Goal: Task Accomplishment & Management: Manage account settings

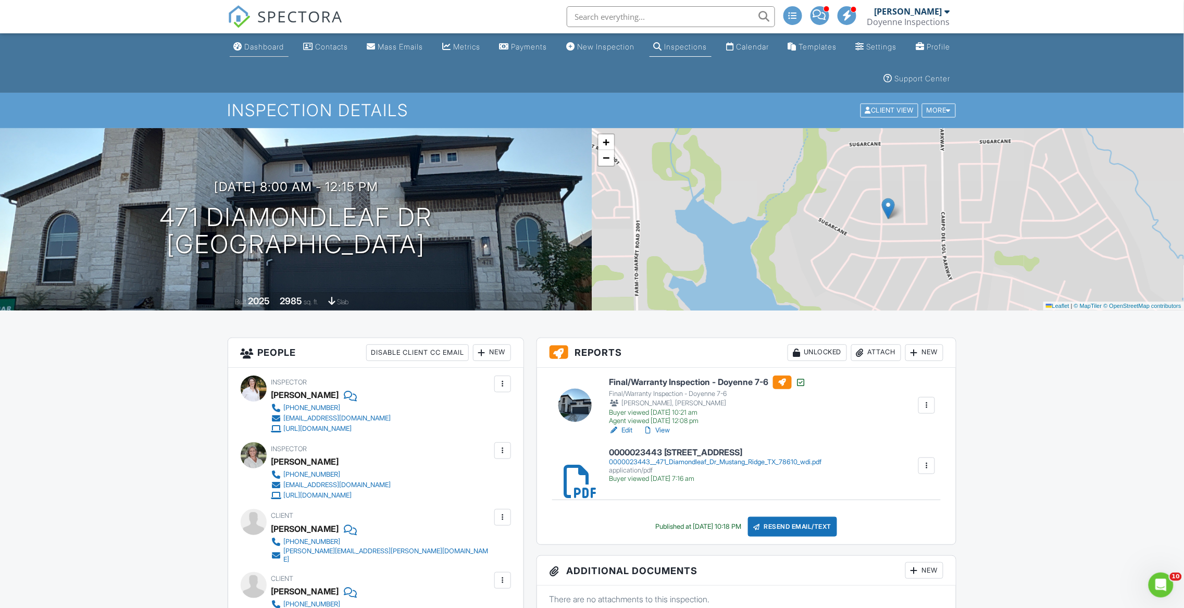
click at [277, 44] on div "Dashboard" at bounding box center [265, 46] width 40 height 9
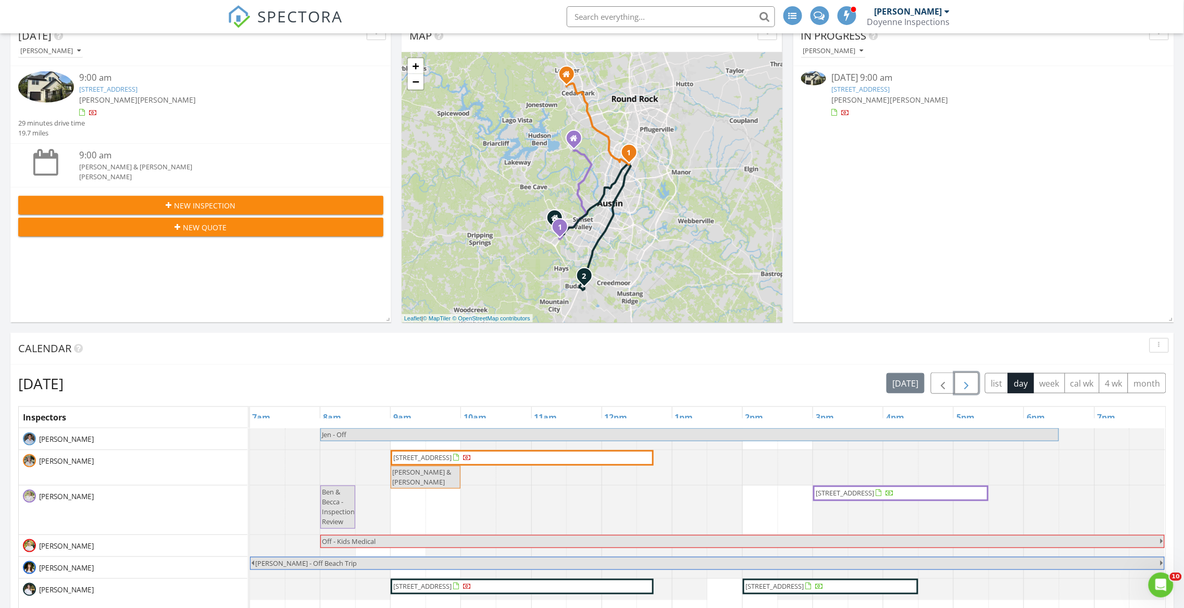
click at [956, 387] on button "button" at bounding box center [967, 382] width 24 height 21
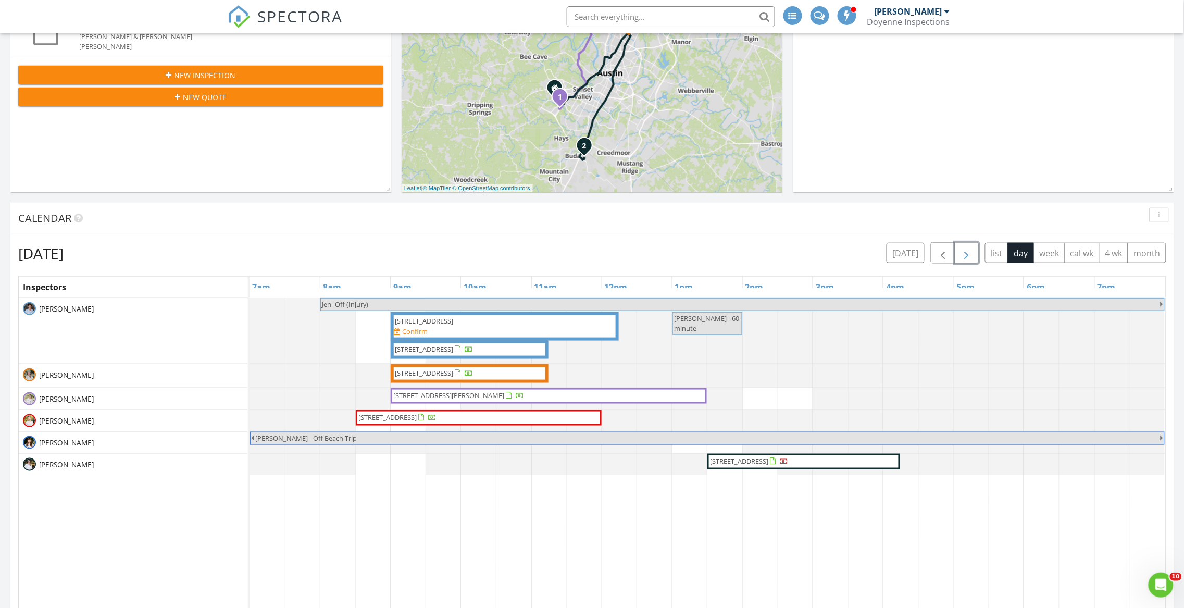
scroll to position [394, 0]
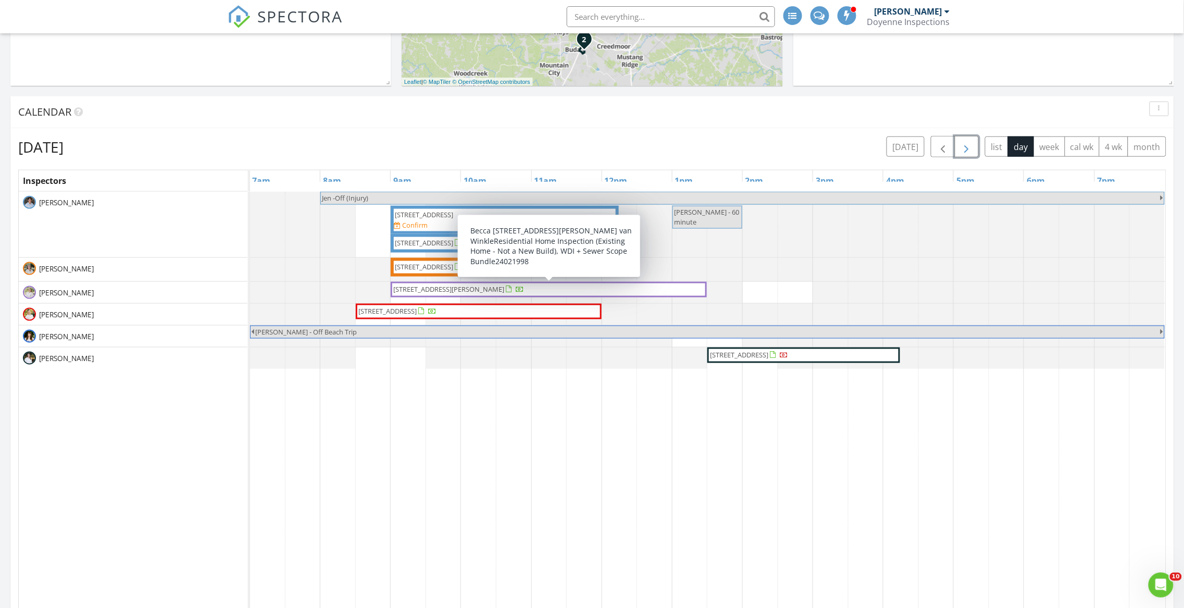
click at [503, 290] on span "12600 Grimes Ranch Ct, Austin 78732" at bounding box center [449, 288] width 111 height 9
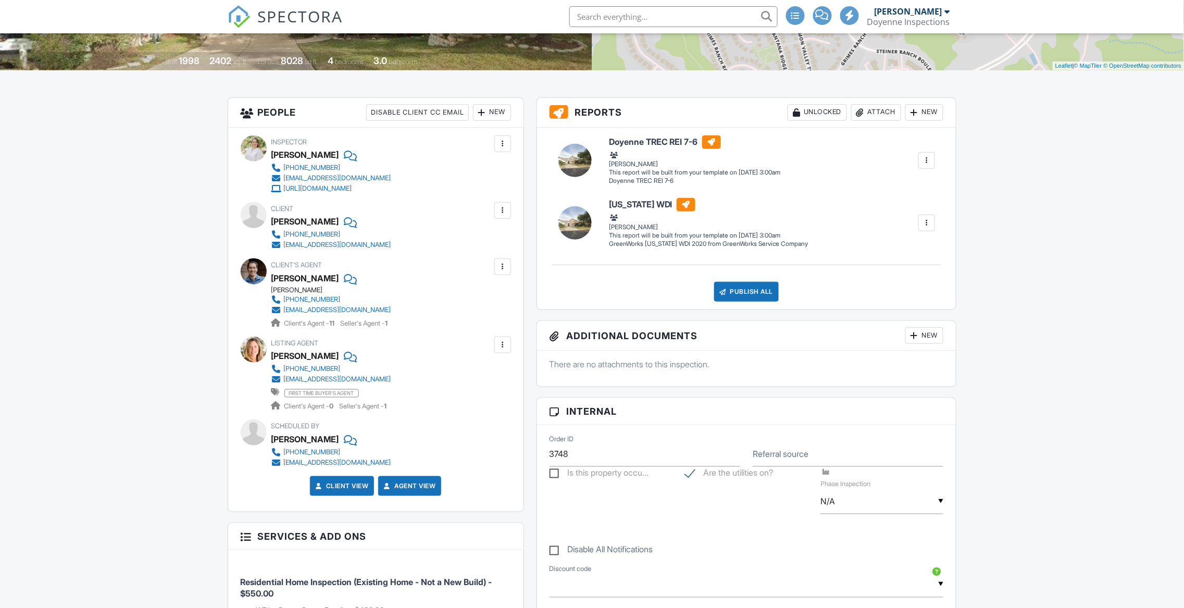
click at [829, 15] on span at bounding box center [822, 15] width 13 height 1
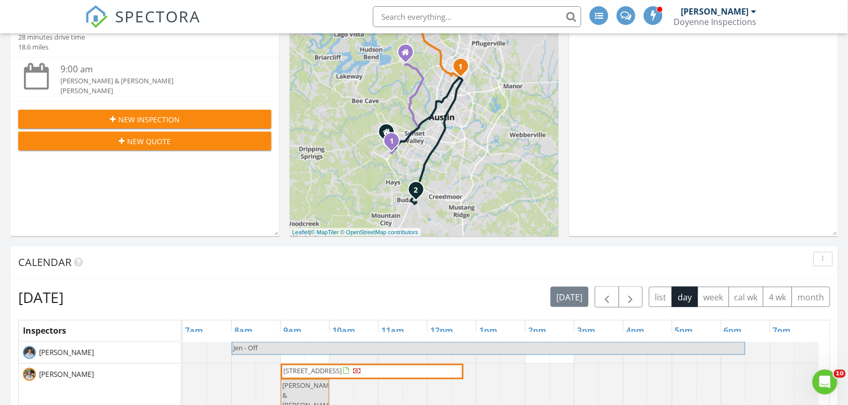
scroll to position [476, 0]
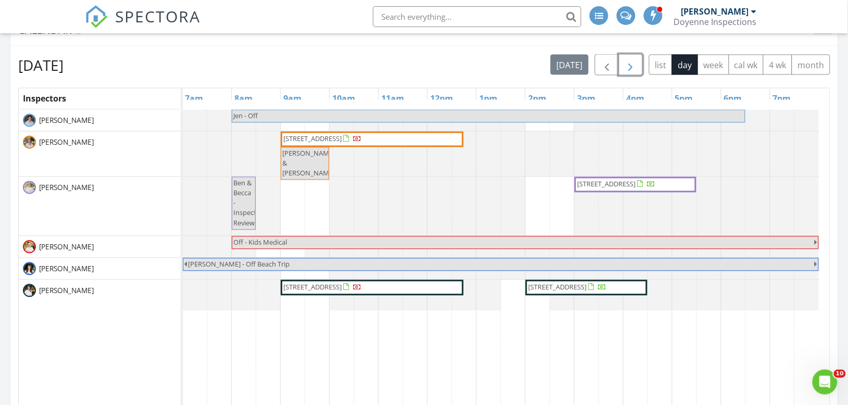
click at [631, 69] on span "button" at bounding box center [631, 65] width 13 height 13
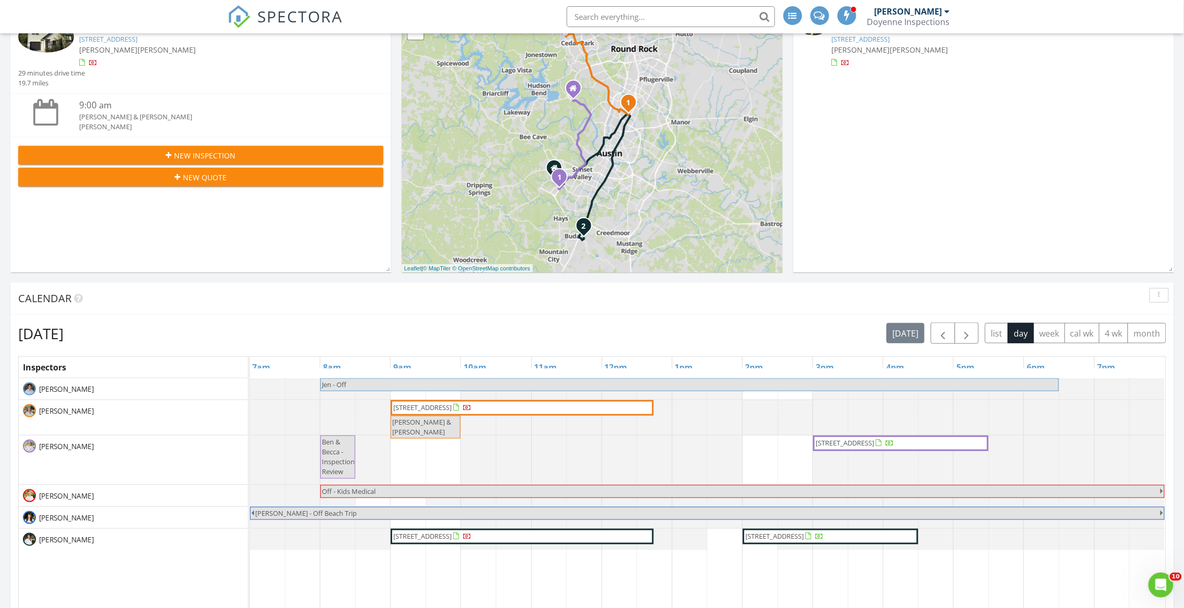
scroll to position [272, 0]
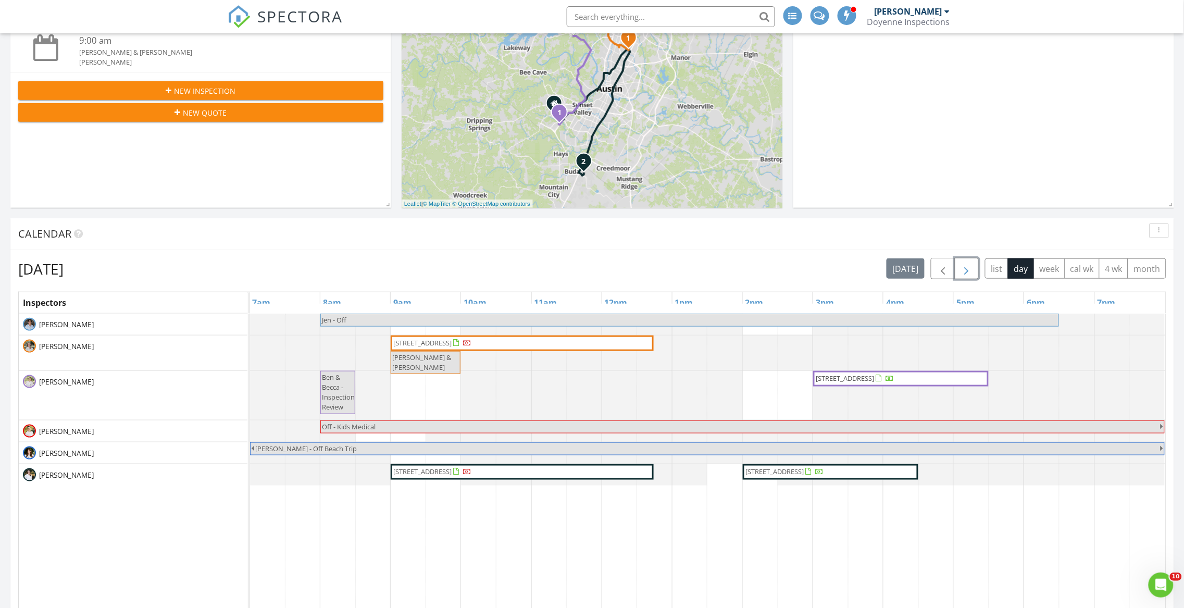
click at [972, 267] on button "button" at bounding box center [967, 268] width 24 height 21
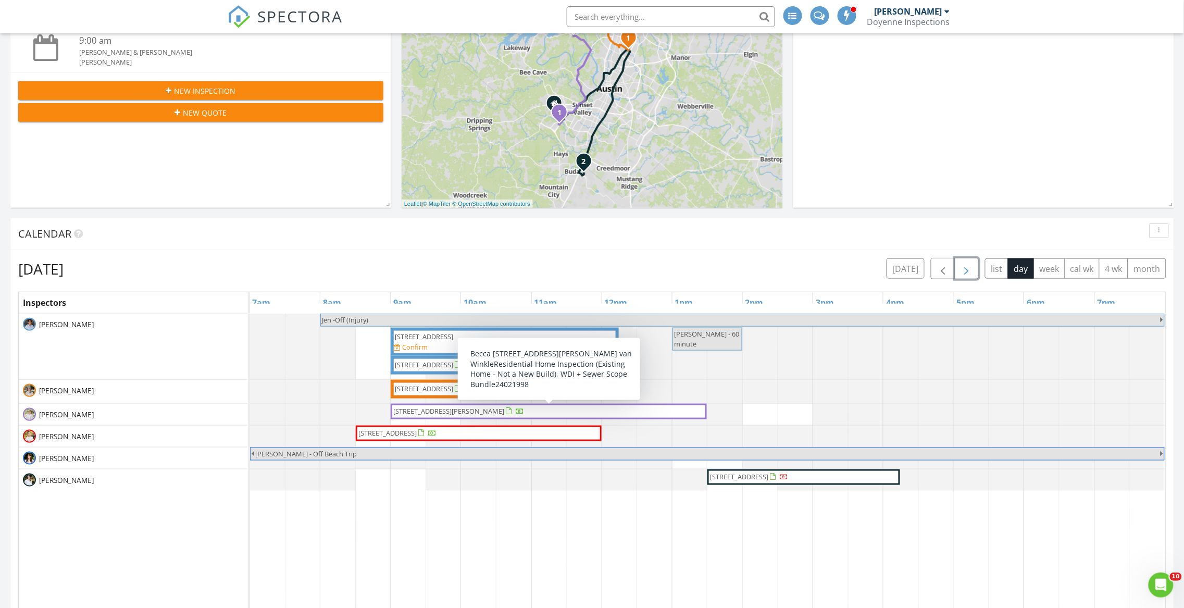
click at [468, 411] on span "[STREET_ADDRESS][PERSON_NAME]" at bounding box center [449, 410] width 111 height 9
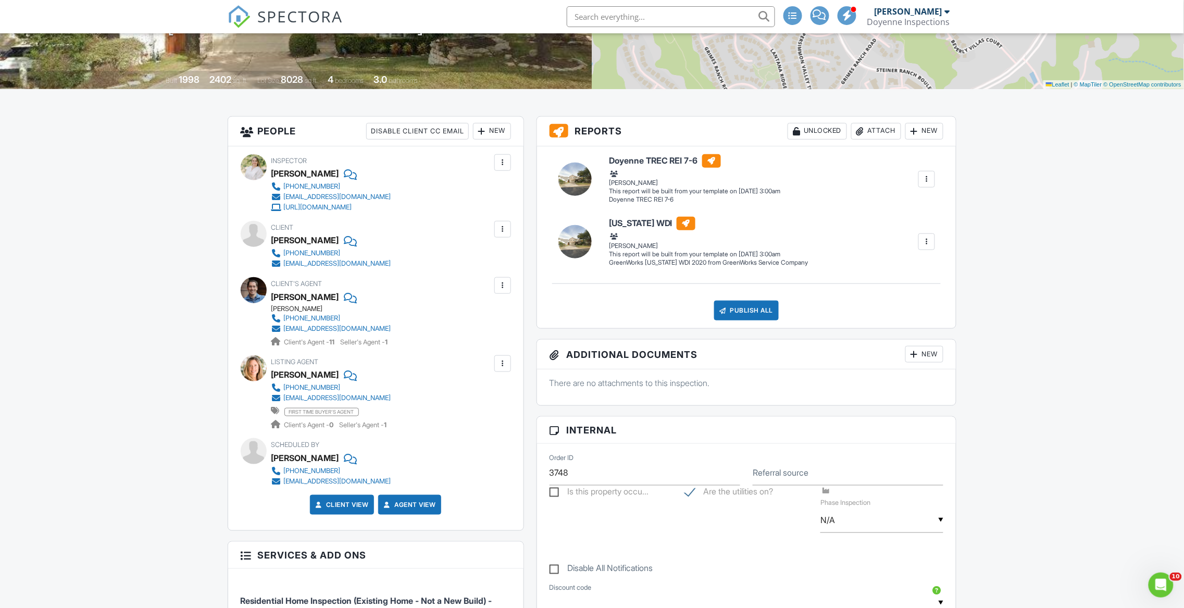
scroll to position [219, 0]
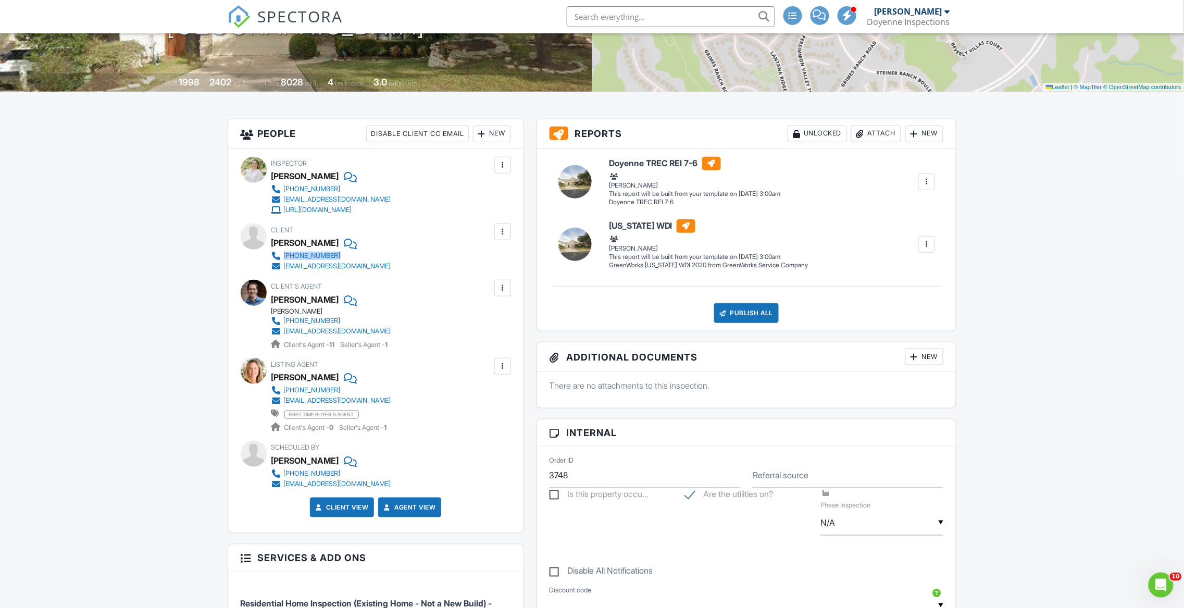
copy div "512-296-3772"
copy div "(512) 831-7398"
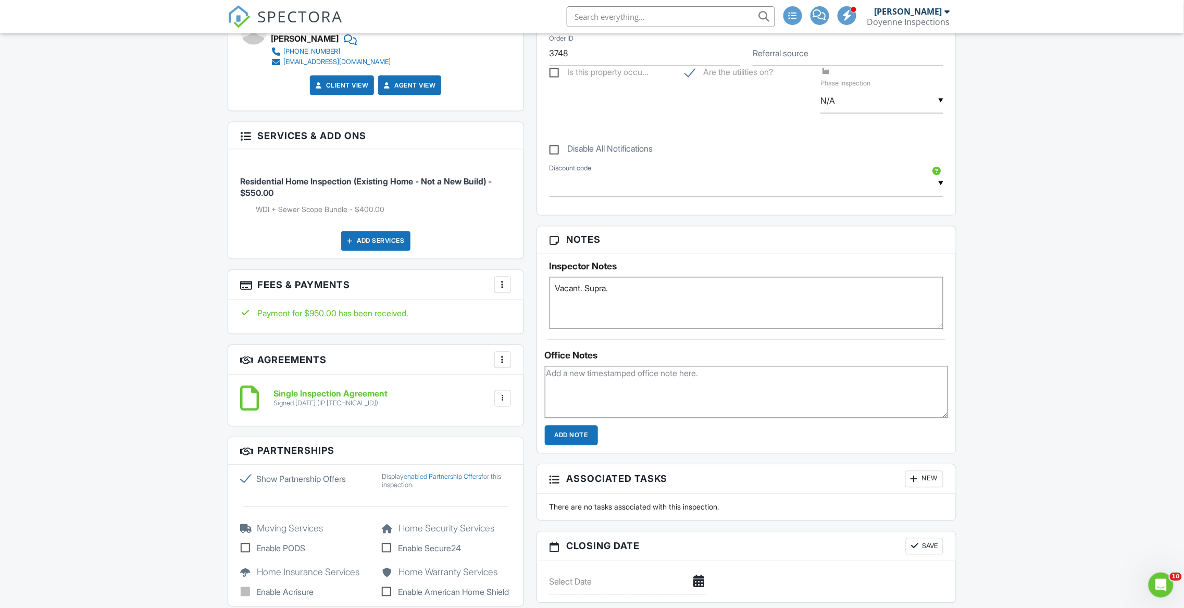
scroll to position [650, 0]
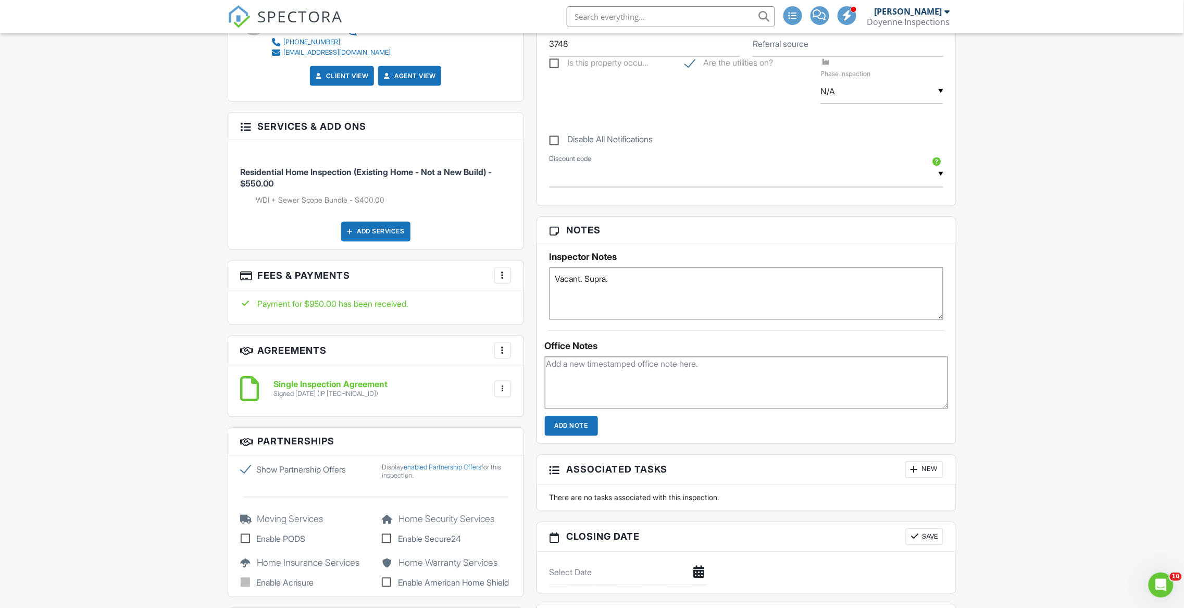
click at [675, 284] on textarea "Vacant. Supra." at bounding box center [747, 294] width 394 height 52
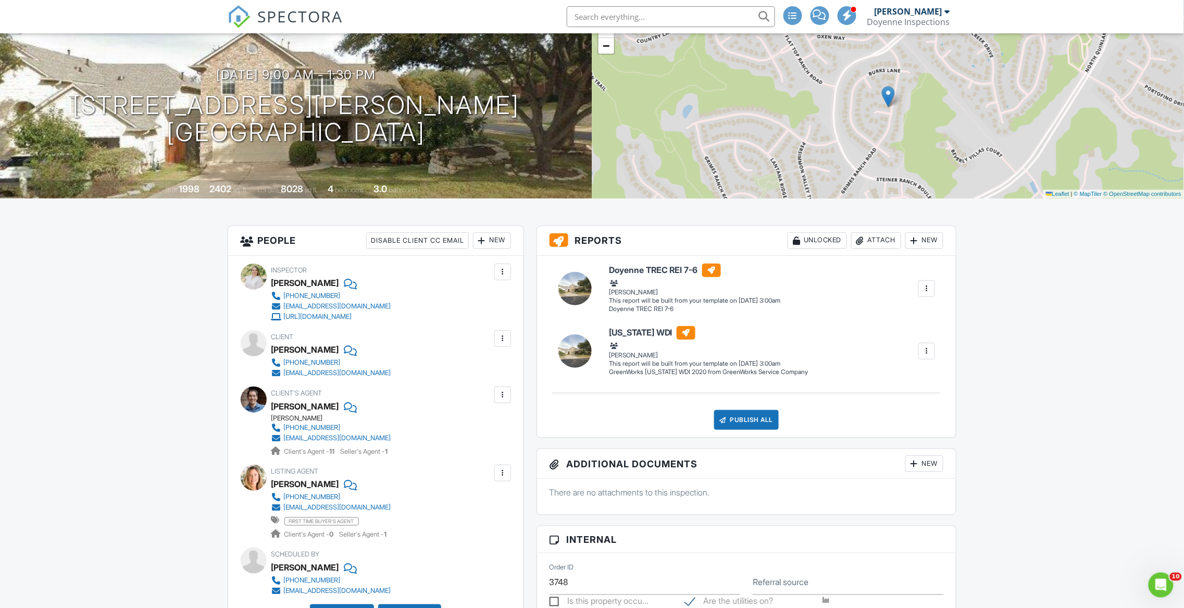
scroll to position [0, 0]
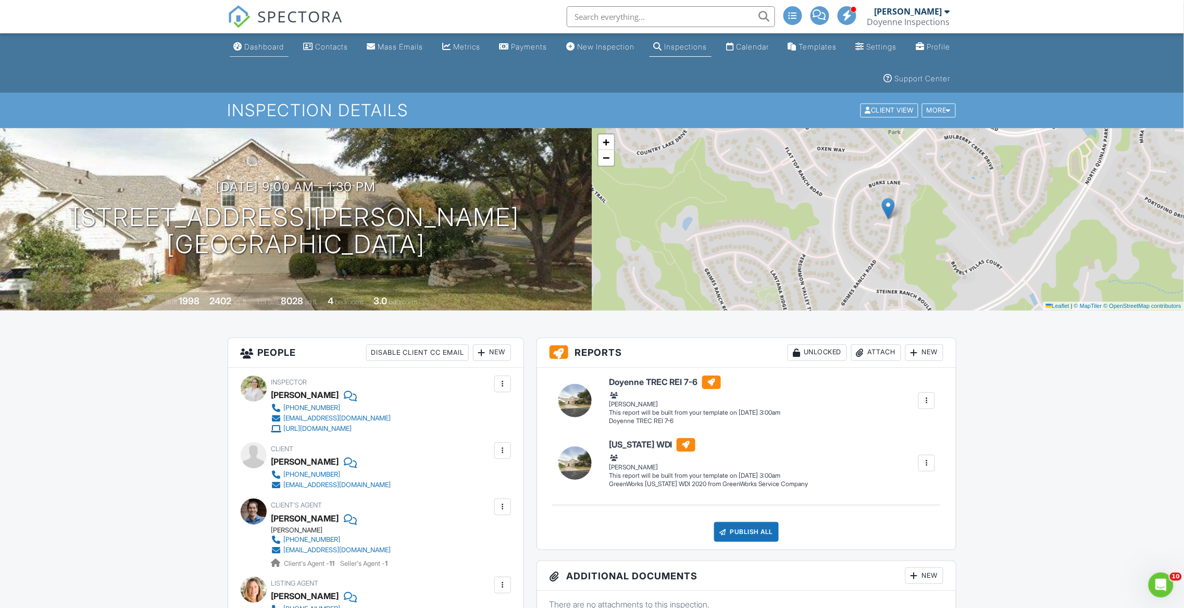
type textarea "Vacant. Supra. Walk through at 1:30pm"
click at [281, 44] on div "Dashboard" at bounding box center [265, 46] width 40 height 9
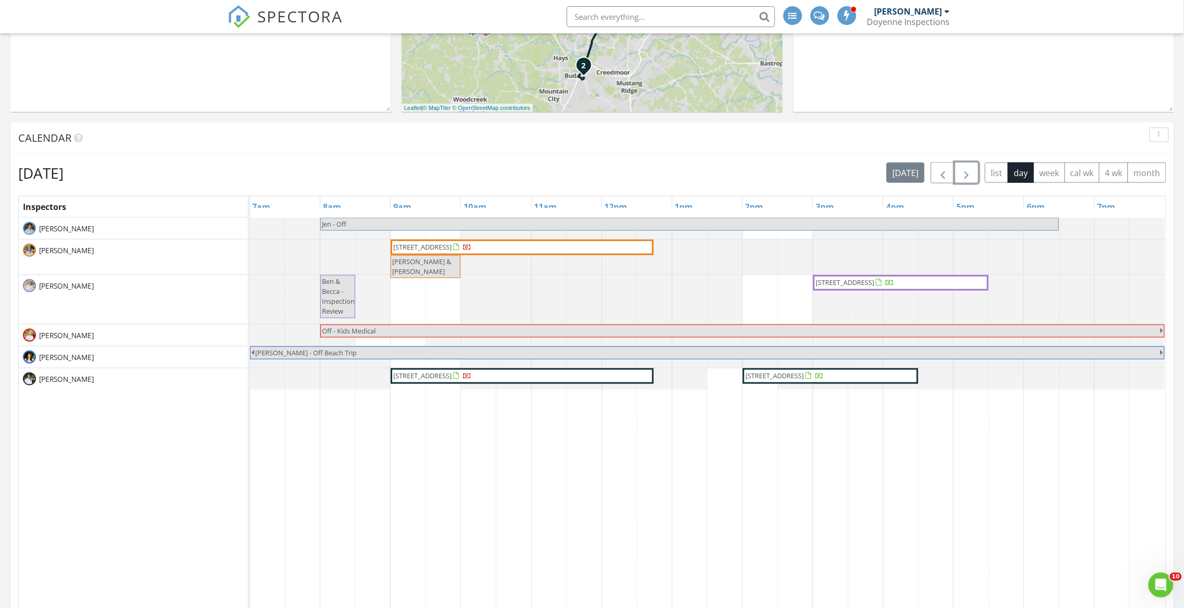
click at [961, 175] on span "button" at bounding box center [967, 173] width 13 height 13
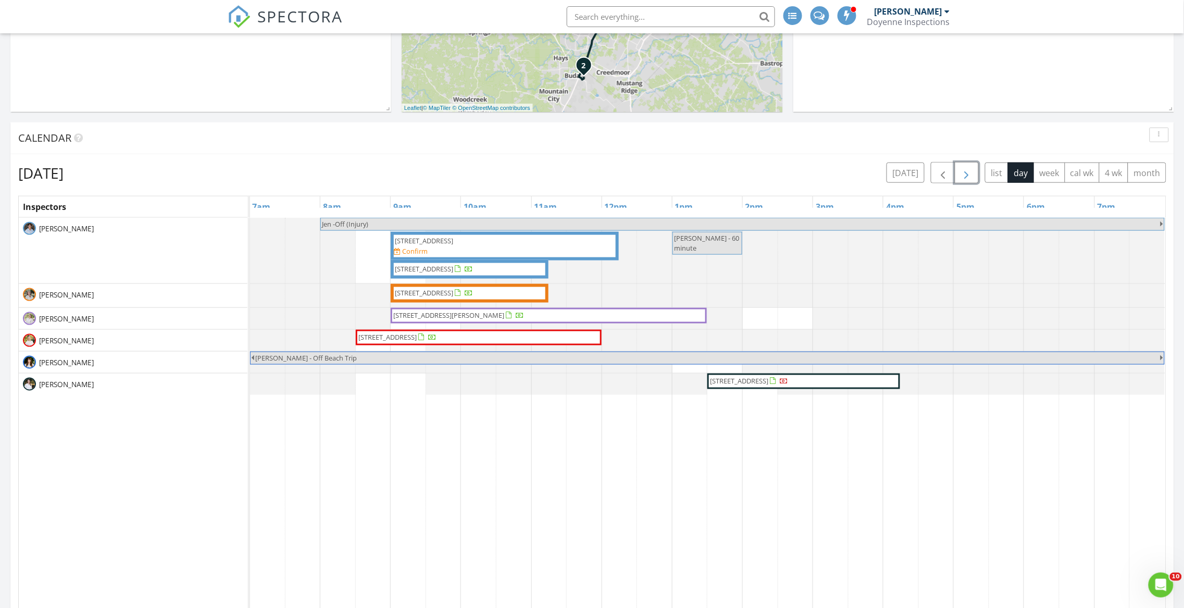
click at [437, 342] on div at bounding box center [433, 338] width 8 height 8
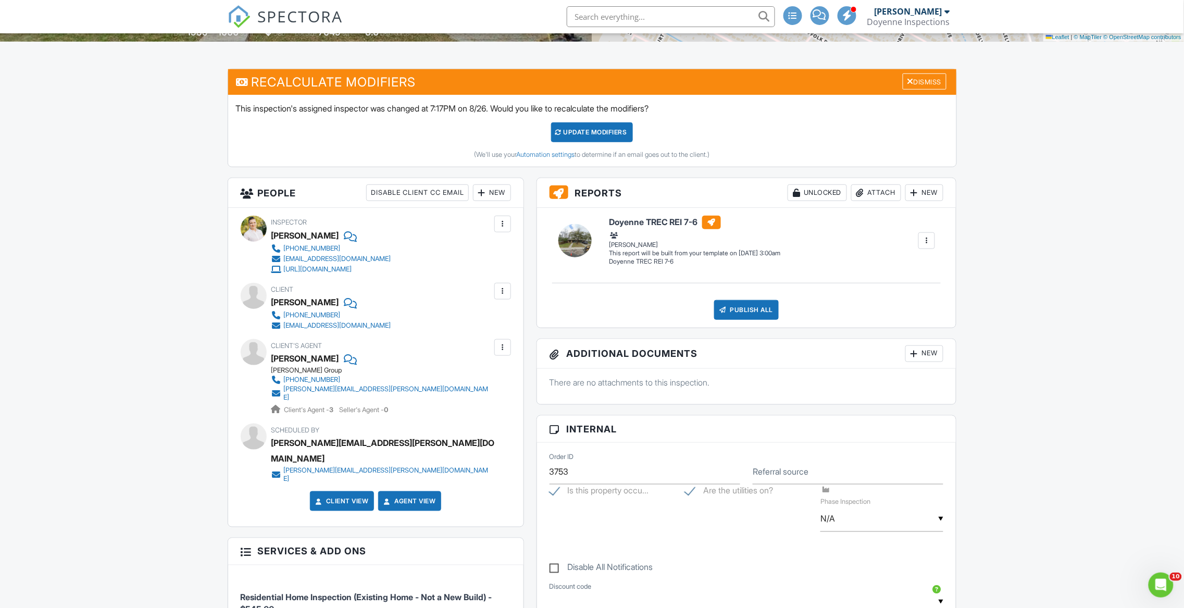
scroll to position [259, 0]
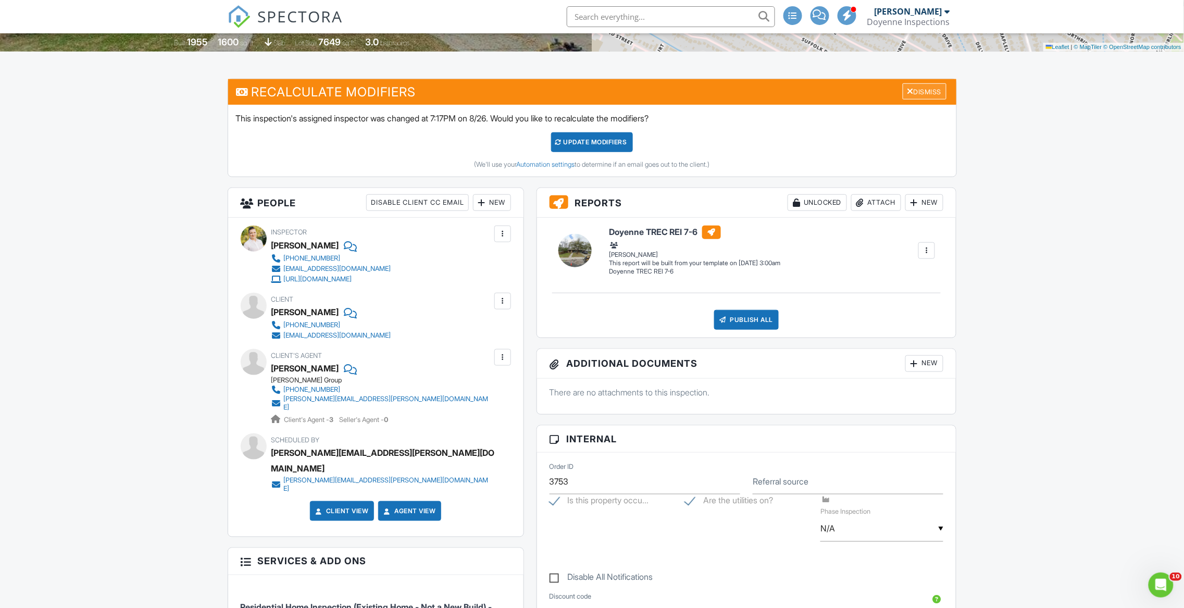
click at [923, 93] on div "Dismiss" at bounding box center [925, 91] width 44 height 16
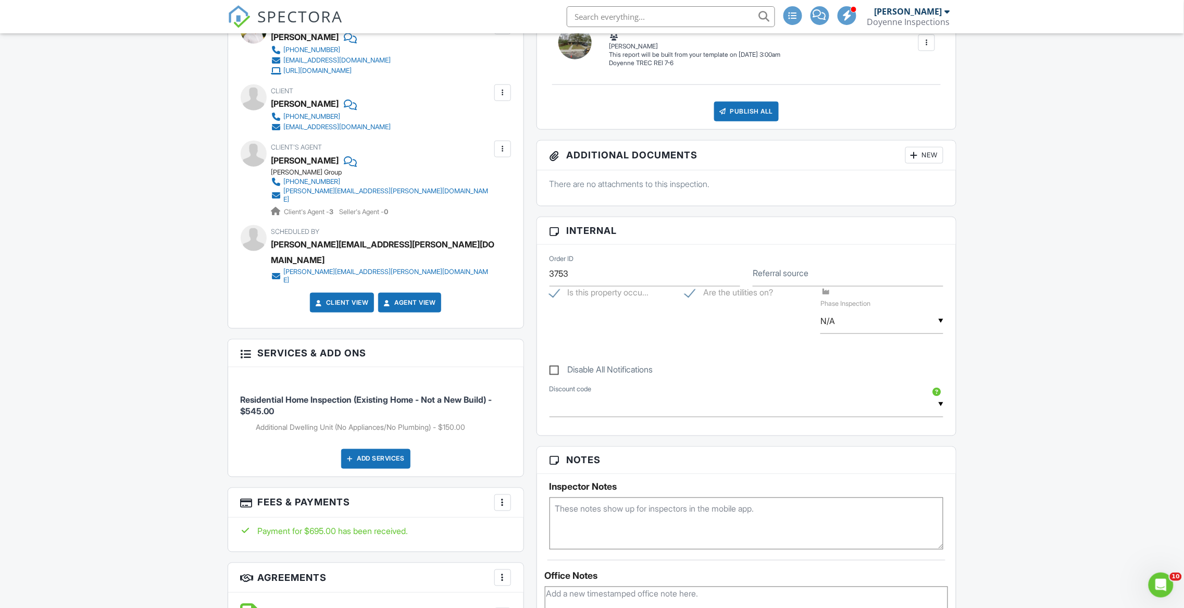
scroll to position [0, 0]
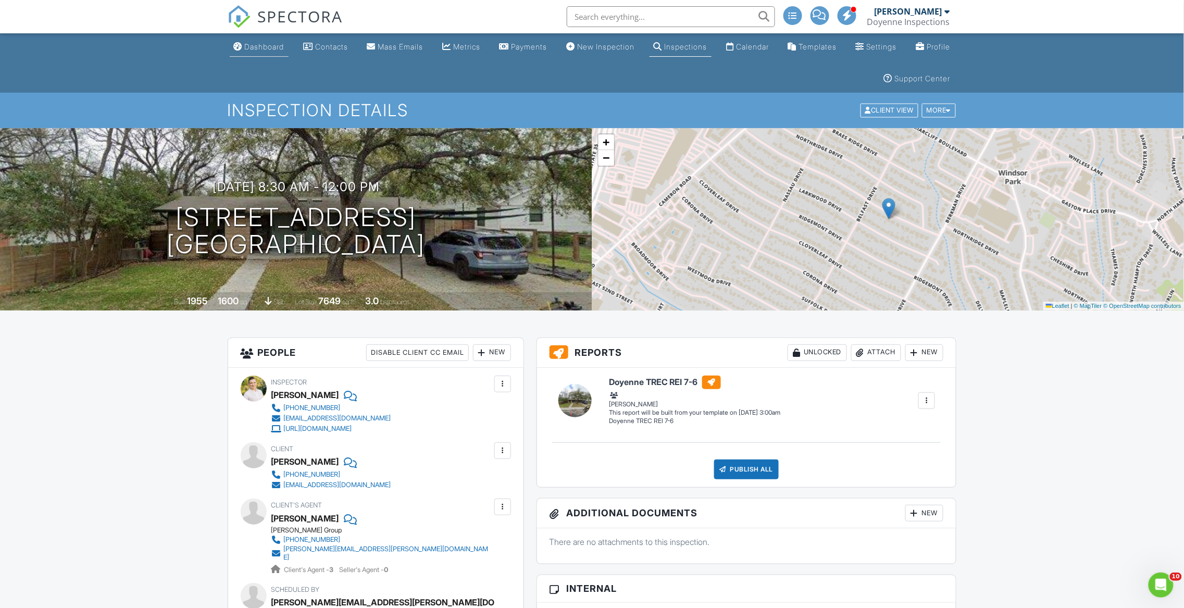
click at [281, 49] on div "Dashboard" at bounding box center [265, 46] width 40 height 9
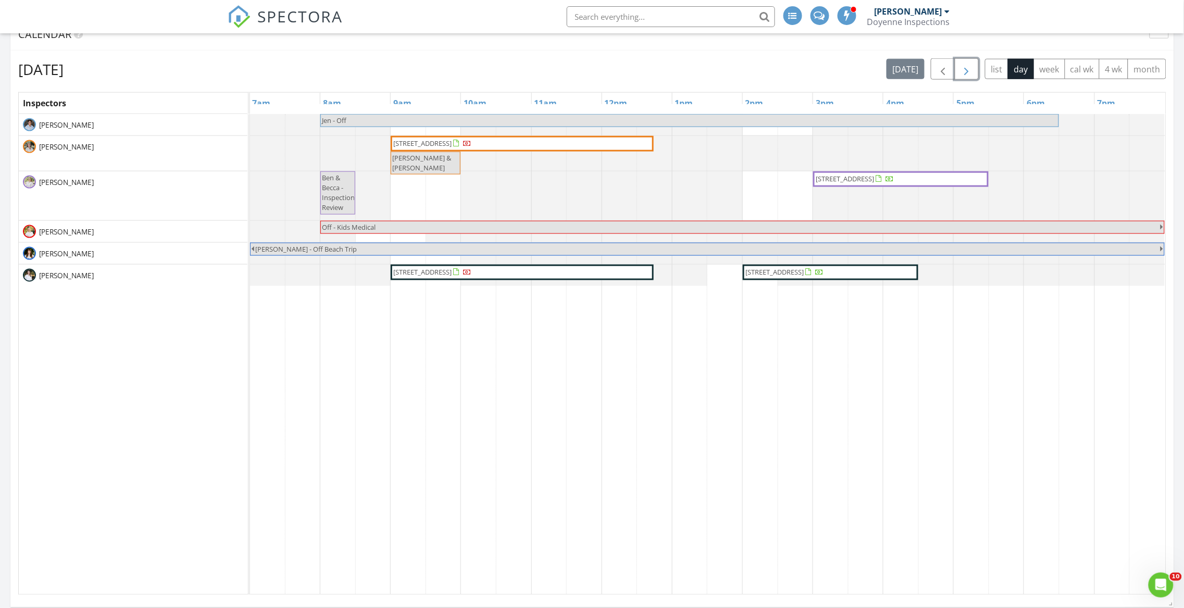
click at [967, 68] on span "button" at bounding box center [967, 69] width 13 height 13
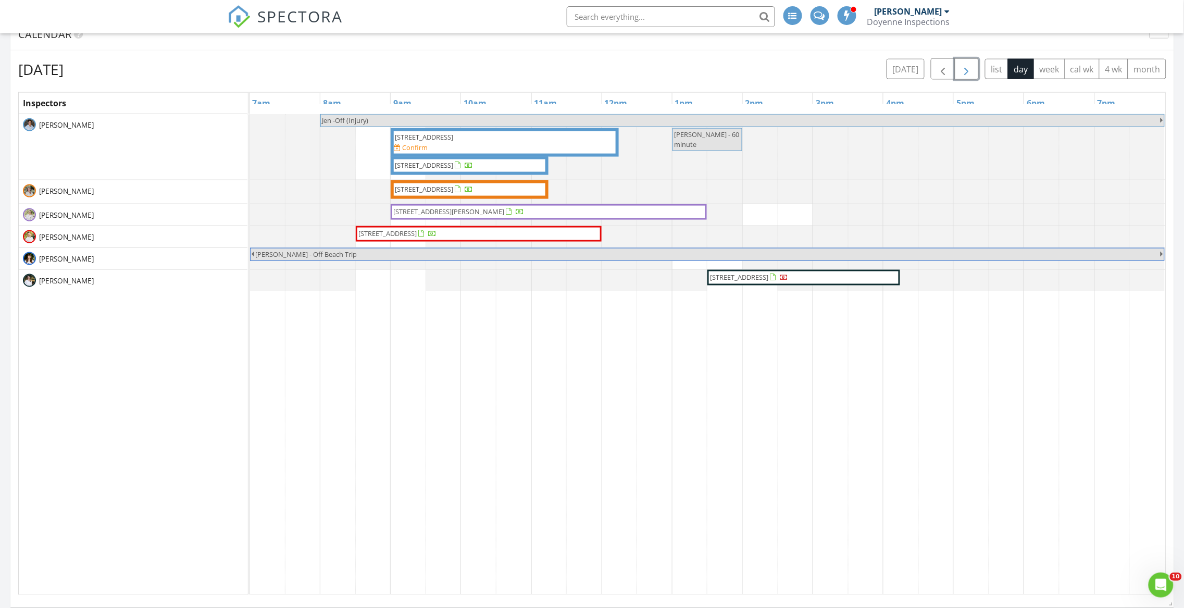
click at [763, 277] on span "[STREET_ADDRESS]" at bounding box center [740, 276] width 58 height 9
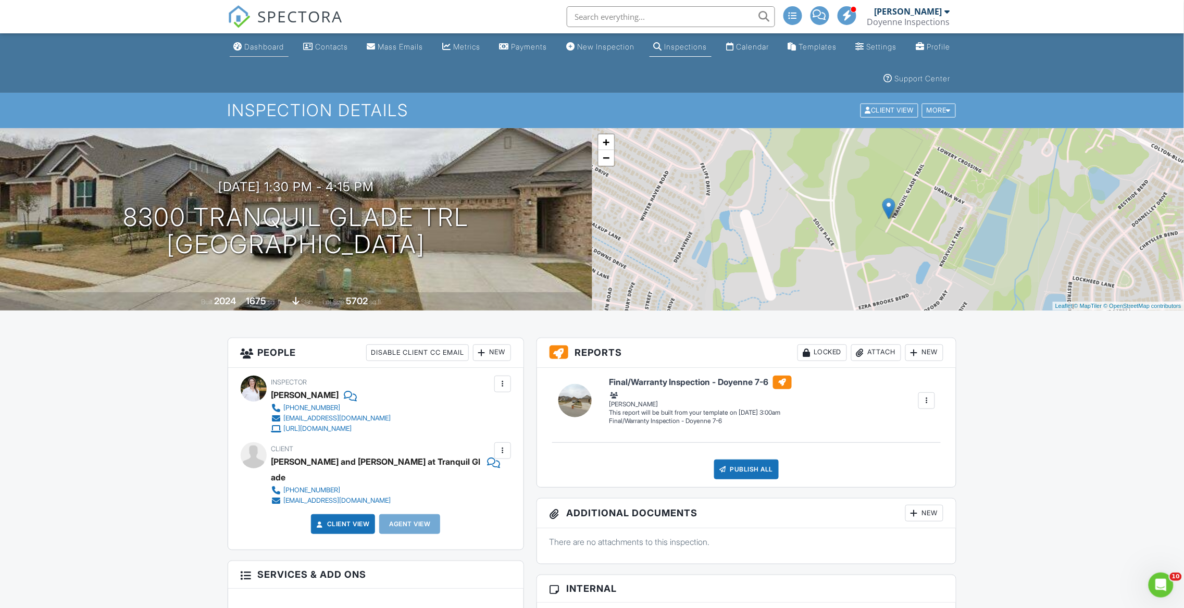
click at [277, 48] on div "Dashboard" at bounding box center [265, 46] width 40 height 9
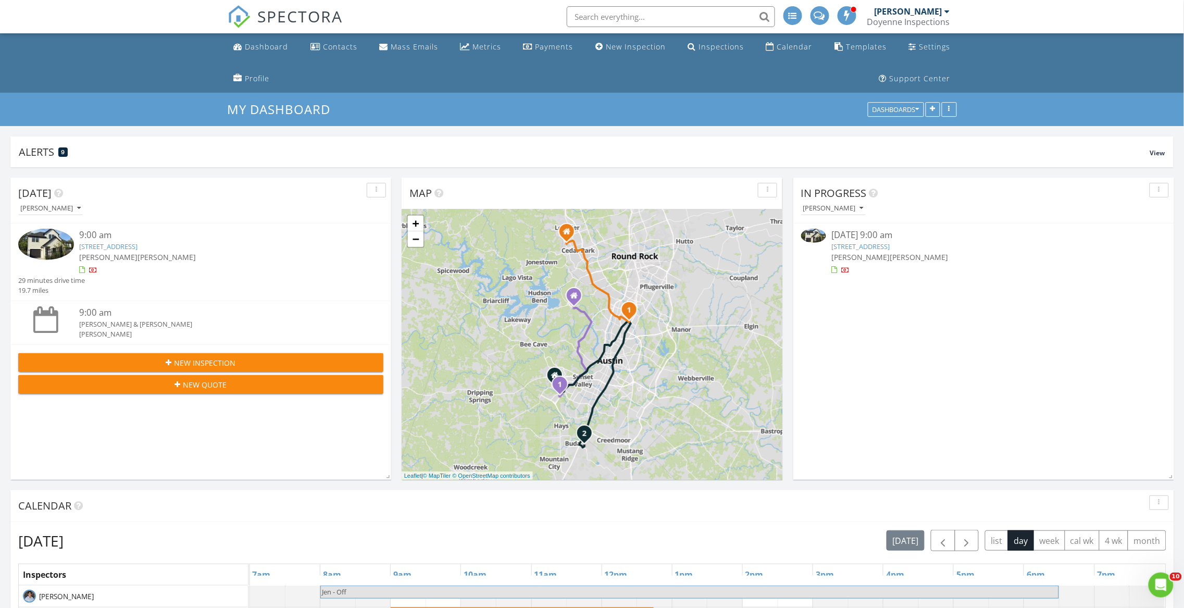
click at [639, 14] on input "text" at bounding box center [671, 16] width 208 height 21
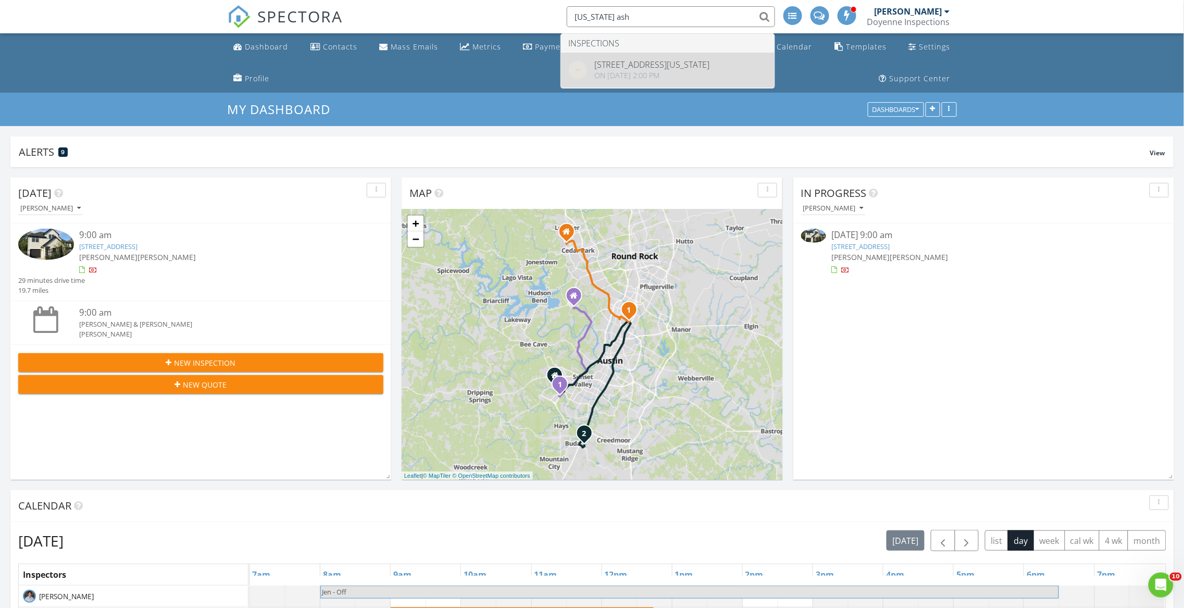
type input "texas ash"
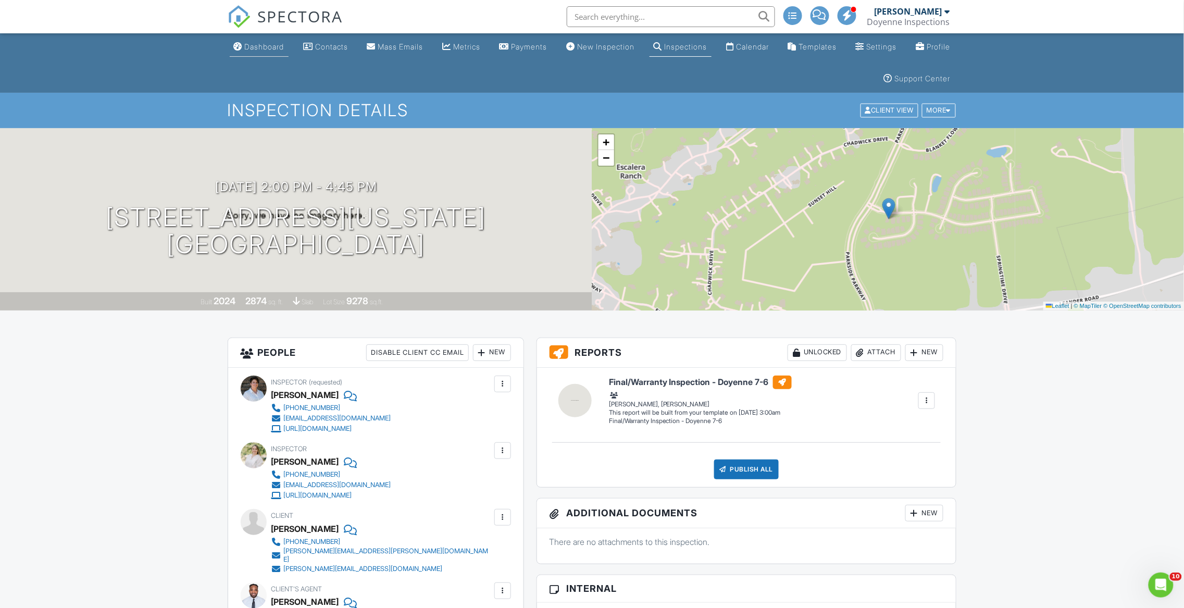
click at [270, 47] on div "Dashboard" at bounding box center [265, 46] width 40 height 9
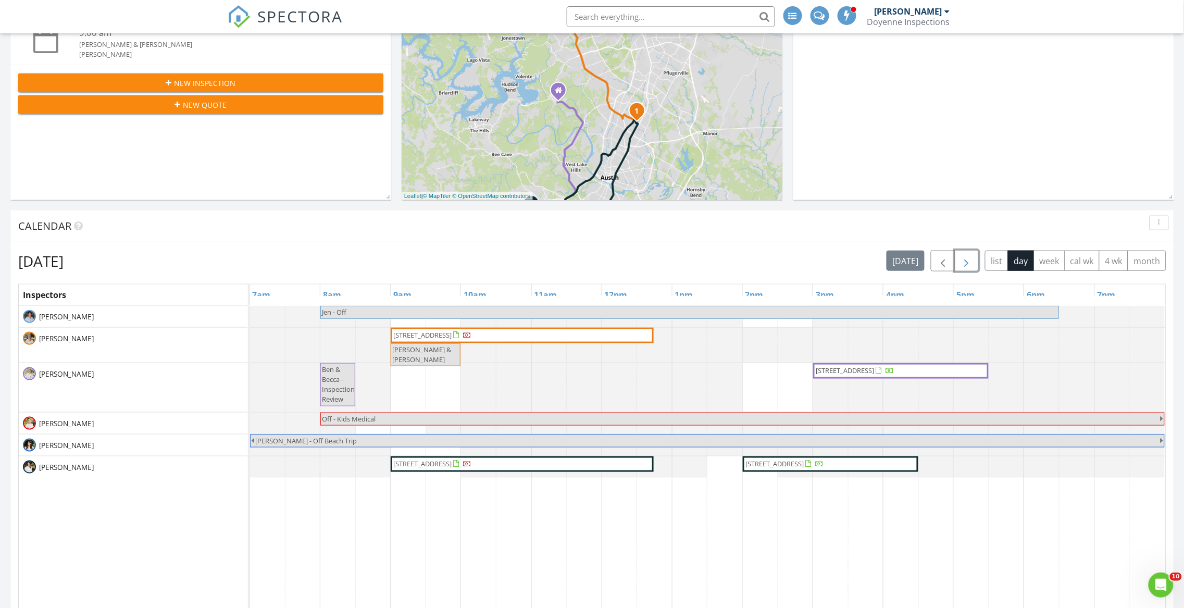
click at [969, 263] on span "button" at bounding box center [967, 261] width 13 height 13
